Goal: Transaction & Acquisition: Book appointment/travel/reservation

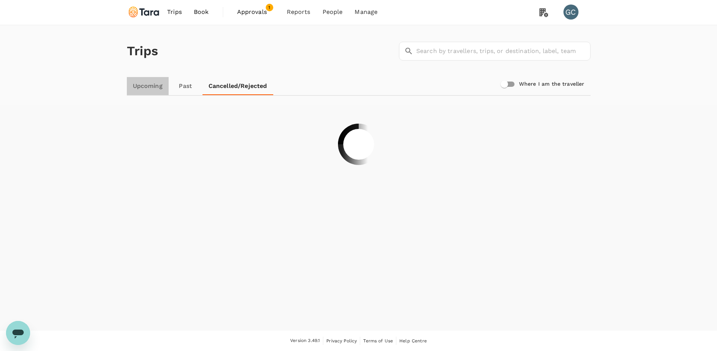
click at [156, 83] on link "Upcoming" at bounding box center [148, 86] width 42 height 18
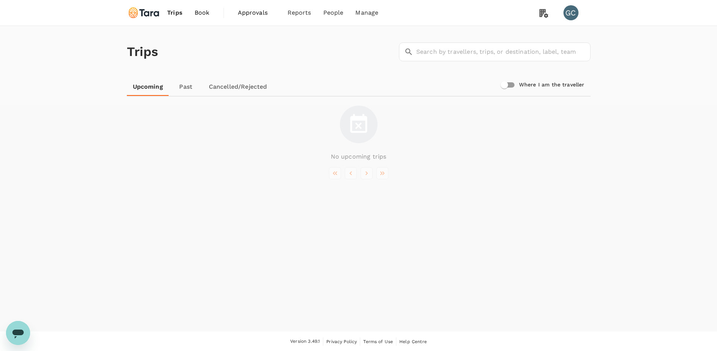
click at [141, 10] on img at bounding box center [144, 13] width 35 height 17
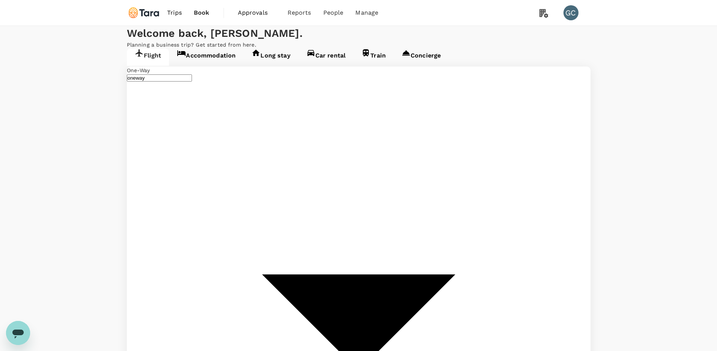
type input "premium-economy"
type input "[PERSON_NAME]–[PERSON_NAME] Atlanta Intl (ATL)"
type input "Singapore Changi (SIN)"
type input "[PERSON_NAME]–[PERSON_NAME] Atlanta Intl (ATL)"
type input "Singapore Changi (SIN)"
